Goal: Transaction & Acquisition: Book appointment/travel/reservation

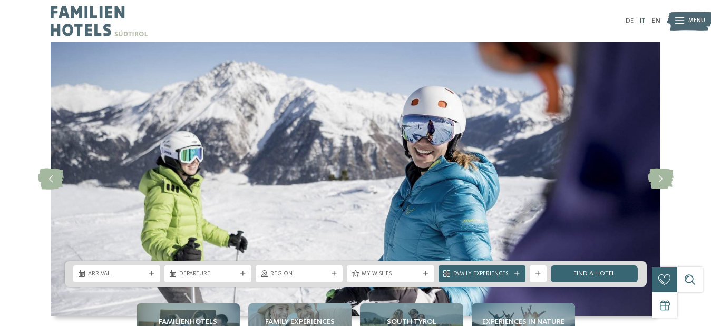
click at [641, 19] on link "IT" at bounding box center [642, 20] width 5 height 7
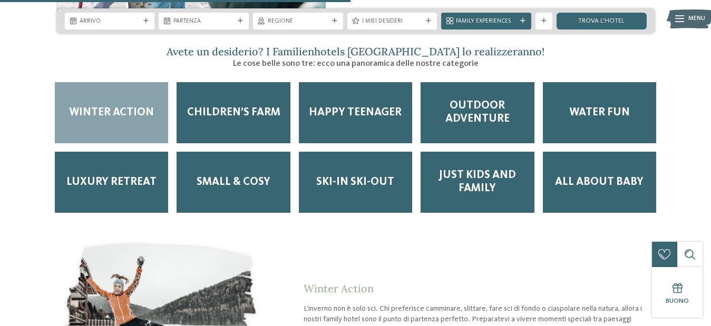
scroll to position [1144, 0]
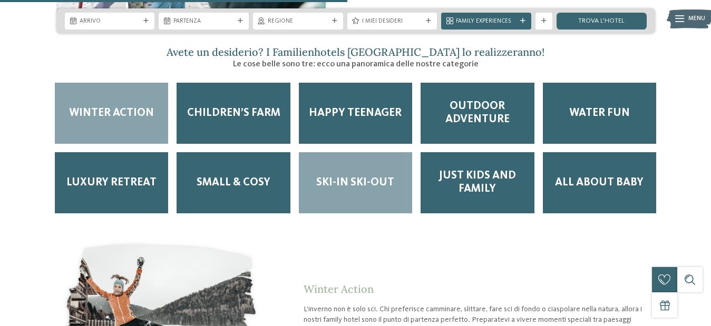
click at [368, 176] on span "Ski-in ski-out" at bounding box center [355, 182] width 78 height 13
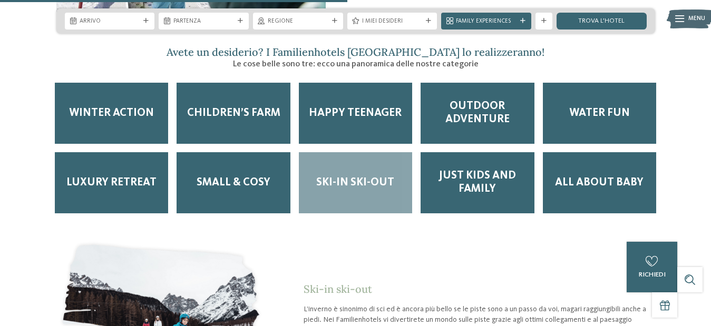
click at [357, 176] on span "Ski-in ski-out" at bounding box center [355, 182] width 78 height 13
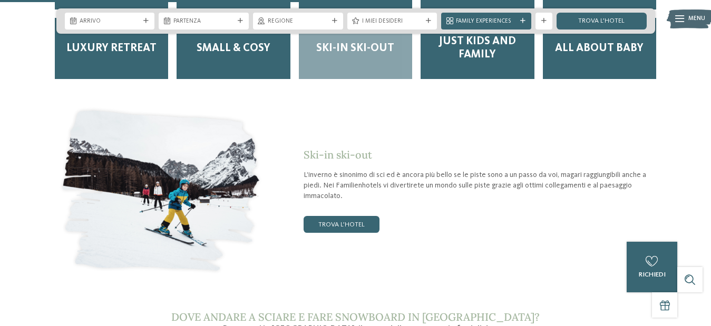
scroll to position [1280, 0]
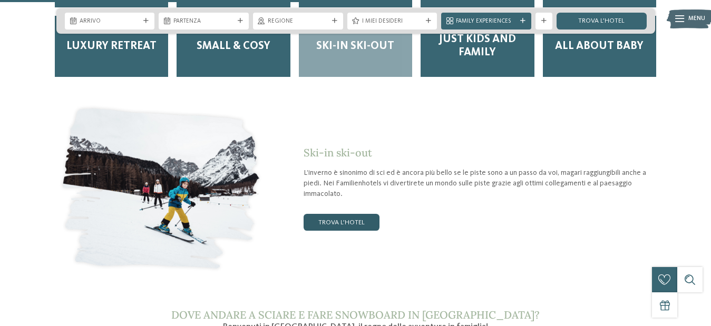
click at [353, 214] on link "trova l’hotel" at bounding box center [341, 222] width 76 height 17
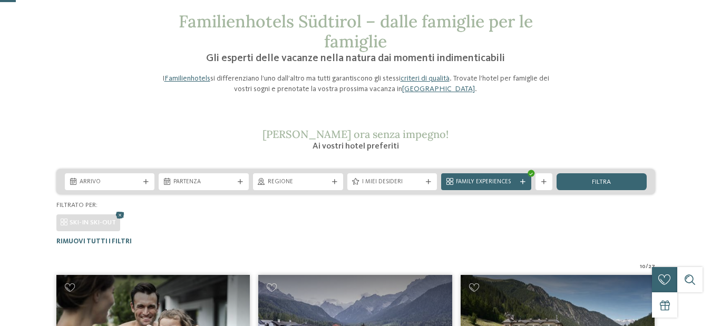
scroll to position [34, 0]
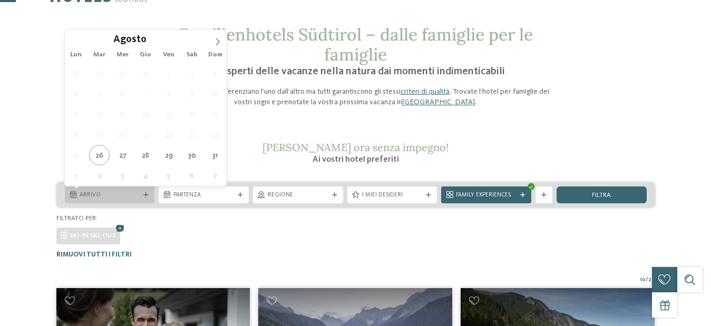
click at [73, 193] on icon at bounding box center [73, 195] width 6 height 7
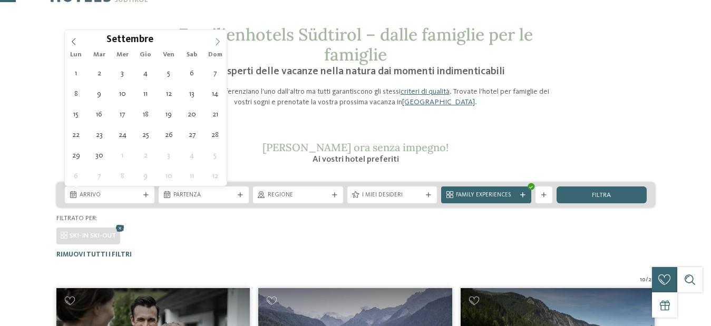
click at [217, 40] on icon at bounding box center [217, 41] width 7 height 7
type div "24.12.2025"
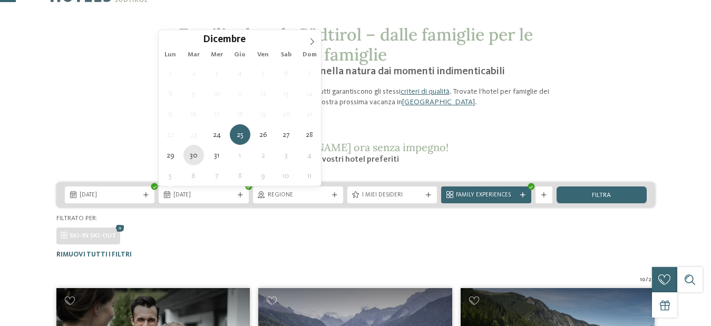
type div "30.12.2025"
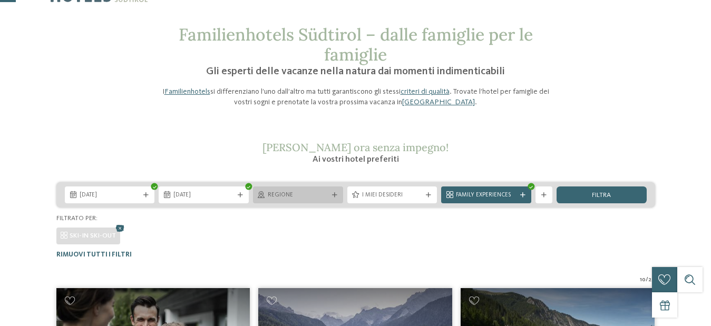
click at [332, 193] on icon at bounding box center [334, 195] width 5 height 5
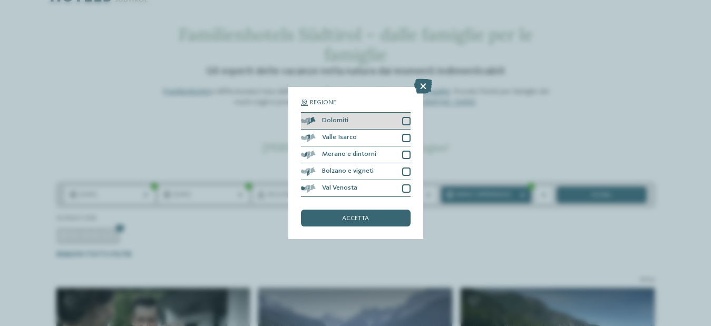
click at [402, 122] on div at bounding box center [406, 121] width 8 height 8
click at [403, 137] on div at bounding box center [406, 138] width 8 height 8
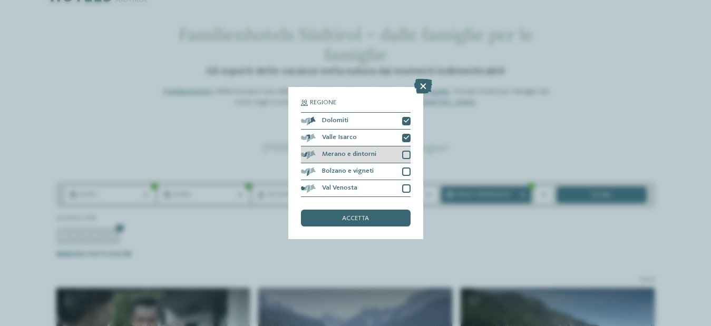
click at [405, 151] on div at bounding box center [406, 155] width 8 height 8
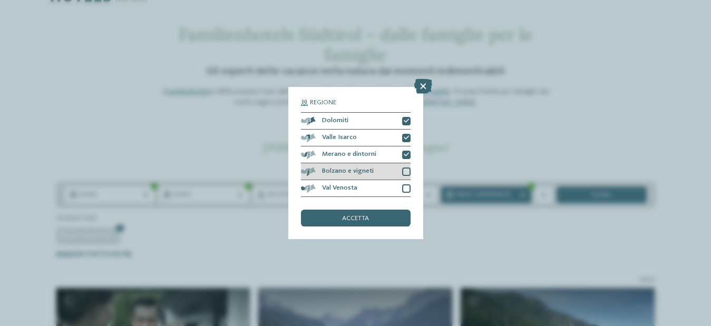
click at [406, 169] on div at bounding box center [406, 172] width 8 height 8
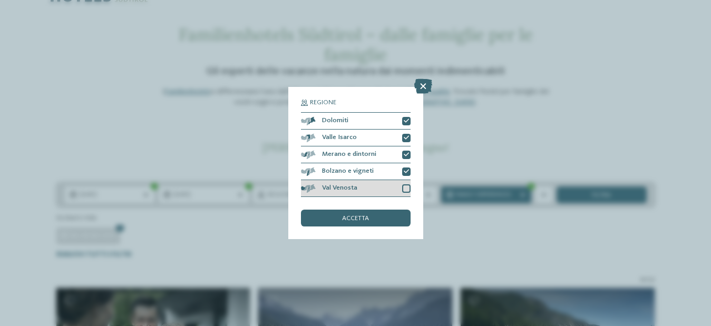
click at [404, 187] on div at bounding box center [406, 188] width 8 height 8
click at [378, 220] on div "accetta" at bounding box center [356, 218] width 110 height 17
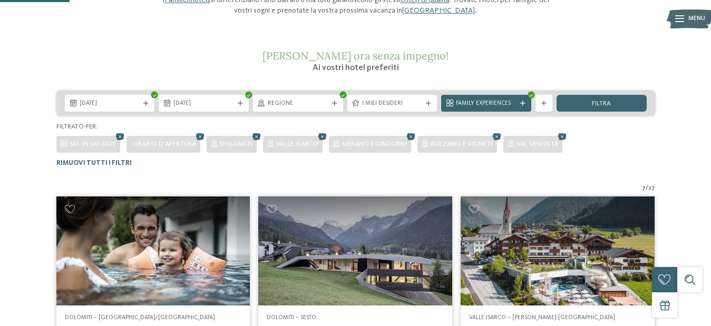
scroll to position [130, 0]
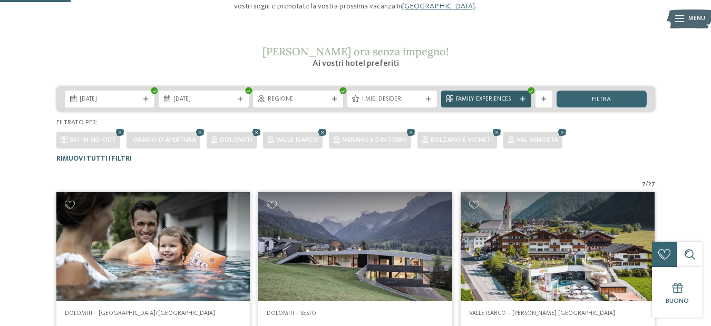
click at [525, 99] on div at bounding box center [522, 99] width 8 height 5
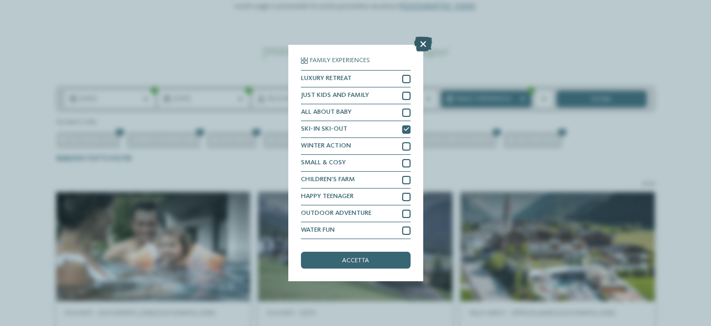
click at [424, 38] on icon at bounding box center [423, 44] width 18 height 15
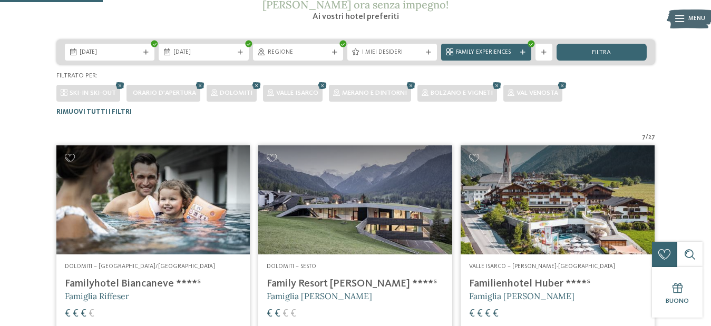
scroll to position [175, 0]
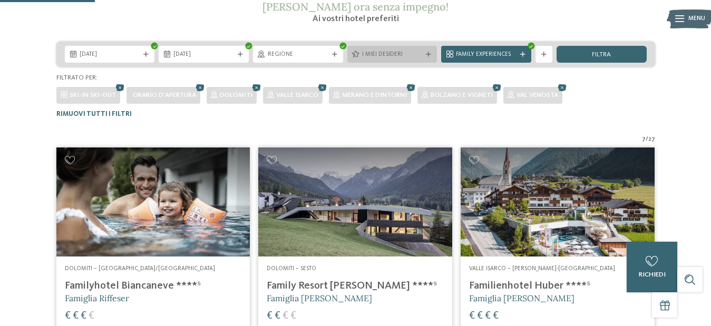
click at [393, 52] on span "I miei desideri" at bounding box center [392, 55] width 61 height 8
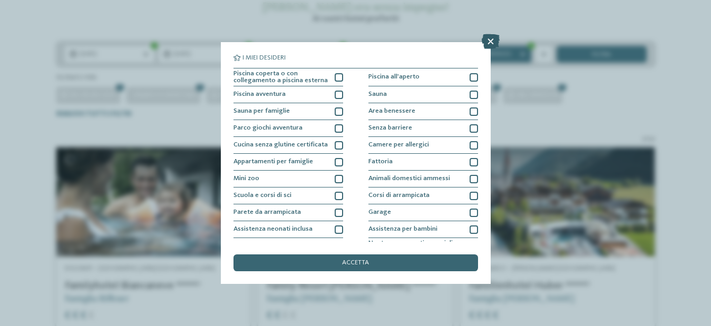
click at [489, 40] on icon at bounding box center [490, 41] width 18 height 15
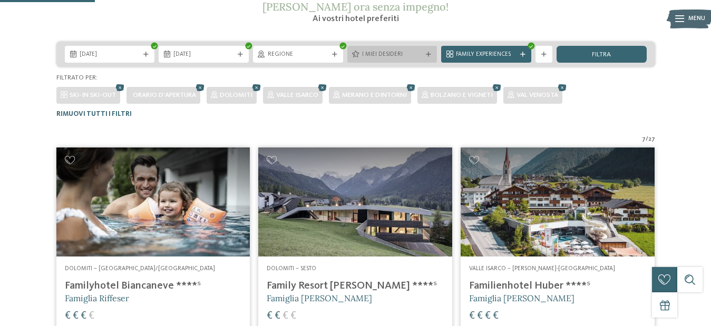
click at [406, 54] on span "I miei desideri" at bounding box center [392, 55] width 61 height 8
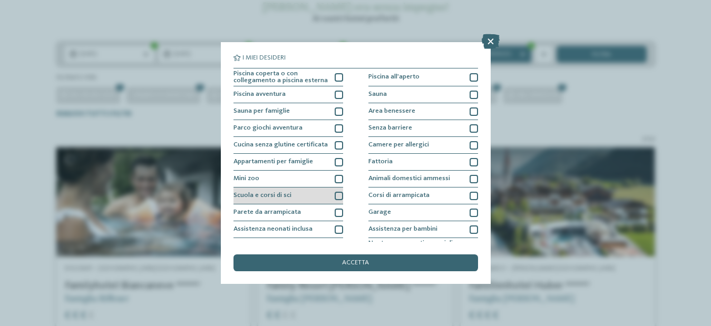
click at [339, 195] on div at bounding box center [339, 196] width 8 height 8
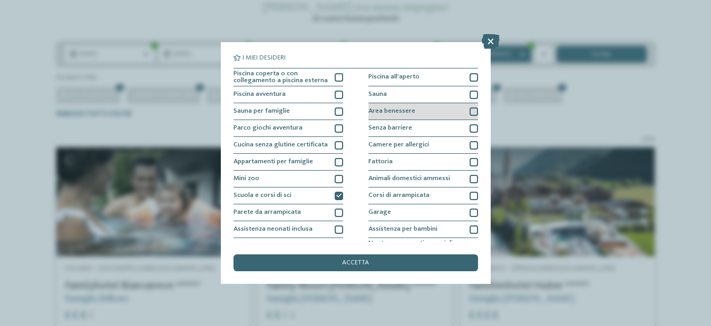
click at [475, 111] on div at bounding box center [473, 111] width 8 height 8
click at [477, 93] on div "I miei desideri Piscina coperta o con collegamento a piscina esterna Piscina al…" at bounding box center [356, 163] width 270 height 242
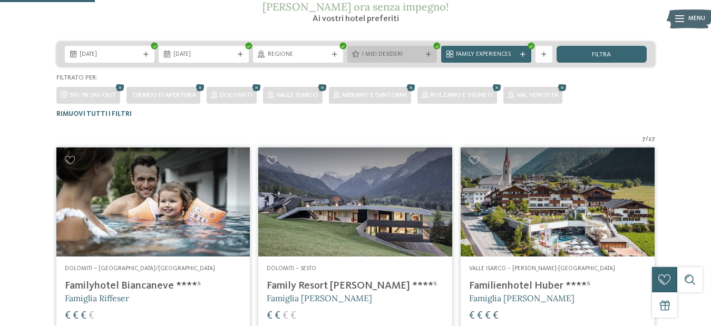
click at [427, 49] on div "I miei desideri" at bounding box center [392, 54] width 90 height 17
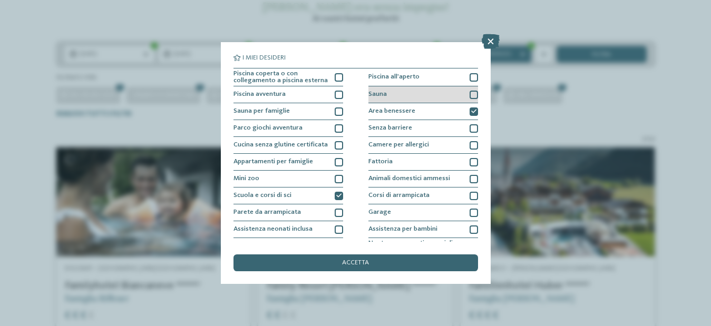
click at [475, 94] on div at bounding box center [473, 95] width 8 height 8
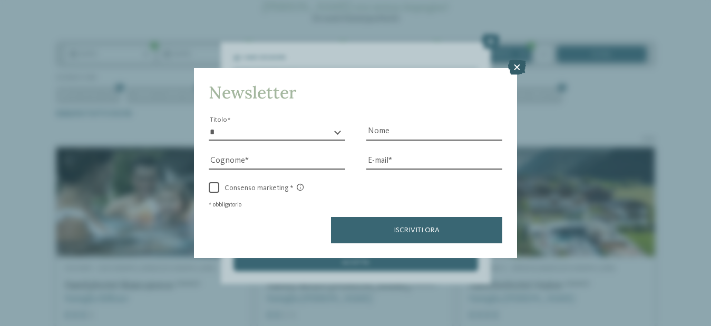
click at [518, 68] on icon at bounding box center [517, 67] width 18 height 15
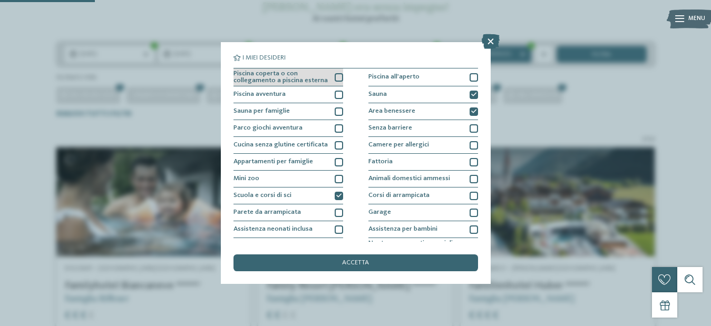
click at [339, 76] on div at bounding box center [339, 77] width 8 height 8
